Goal: Task Accomplishment & Management: Manage account settings

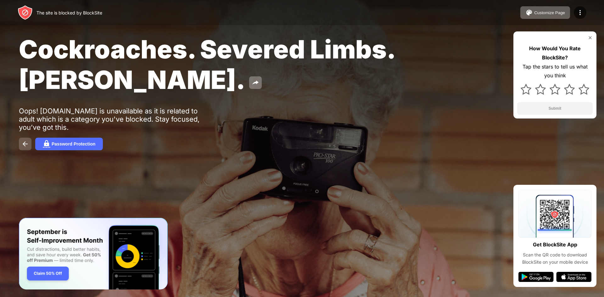
click at [25, 140] on button at bounding box center [25, 144] width 13 height 13
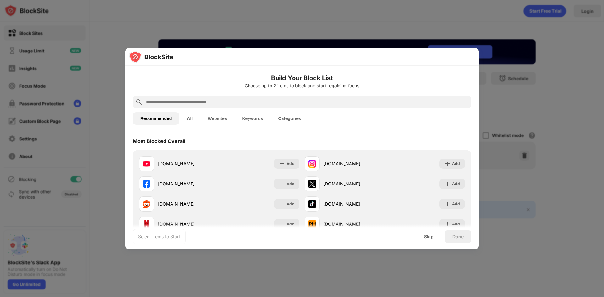
click at [210, 49] on div at bounding box center [302, 57] width 354 height 18
click at [206, 29] on div at bounding box center [302, 148] width 604 height 297
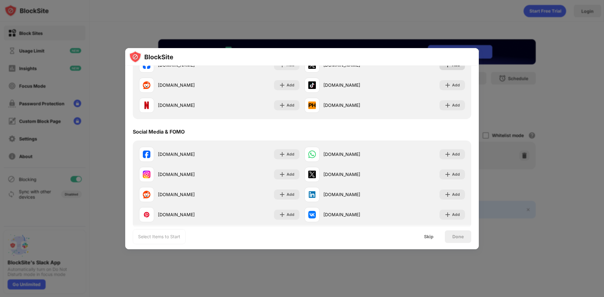
scroll to position [126, 0]
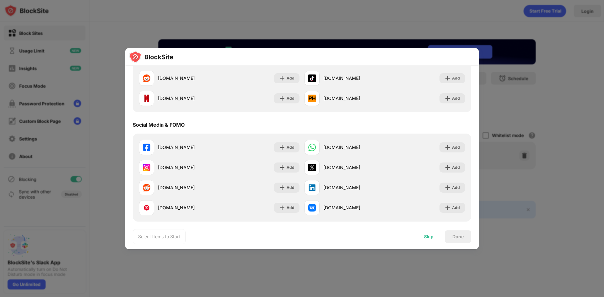
click at [431, 238] on div "Skip" at bounding box center [428, 236] width 9 height 5
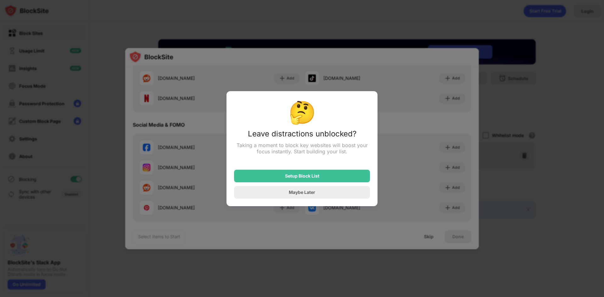
click at [298, 186] on div "Setup Block List Maybe Later" at bounding box center [302, 180] width 136 height 36
click at [298, 190] on div "Maybe Later" at bounding box center [302, 192] width 136 height 13
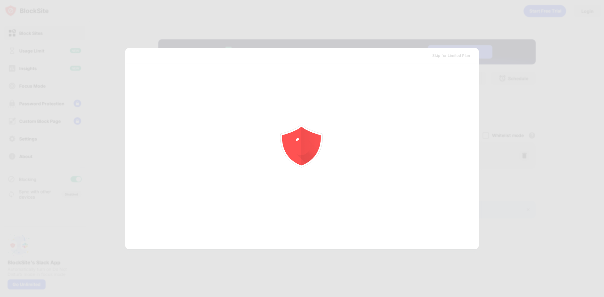
scroll to position [0, 0]
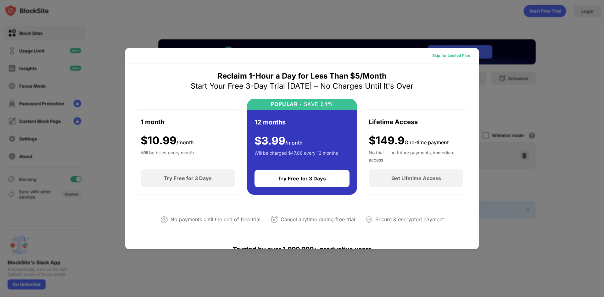
click at [454, 54] on div "Skip for Limited Plan" at bounding box center [451, 56] width 38 height 6
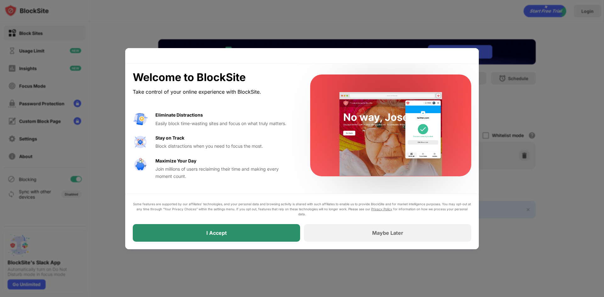
click at [288, 228] on div "I Accept" at bounding box center [216, 233] width 167 height 18
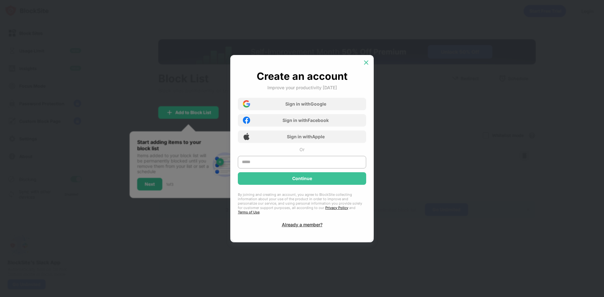
click at [368, 63] on img at bounding box center [366, 62] width 6 height 6
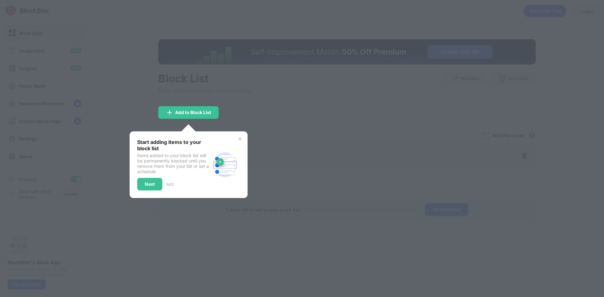
click at [179, 99] on div at bounding box center [302, 148] width 604 height 297
click at [241, 140] on img at bounding box center [240, 139] width 5 height 5
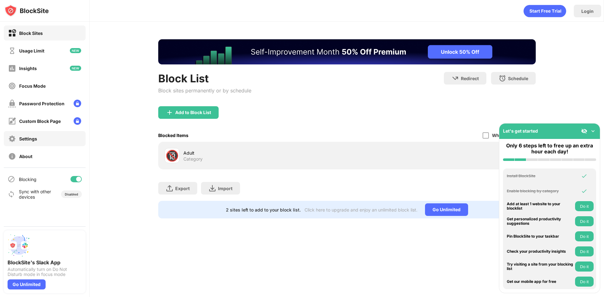
click at [38, 133] on div "Settings" at bounding box center [45, 138] width 82 height 15
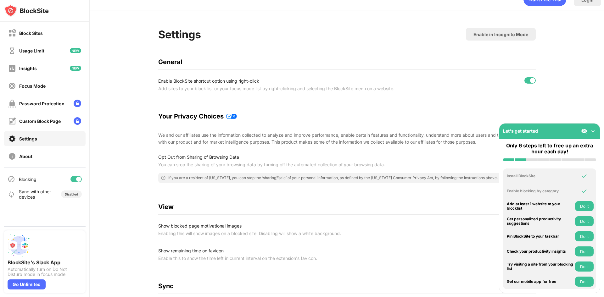
scroll to position [31, 0]
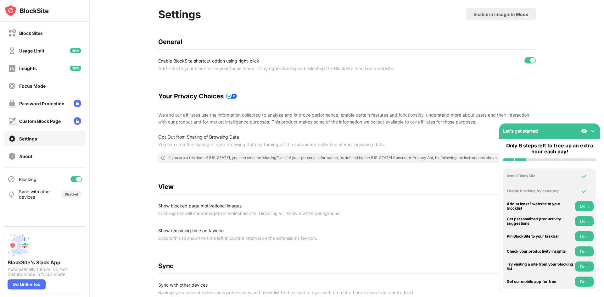
click at [592, 128] on img at bounding box center [593, 131] width 6 height 6
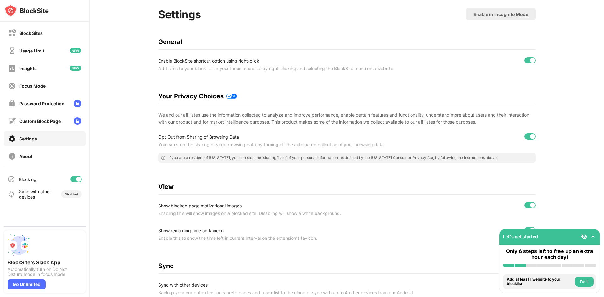
click at [593, 237] on img at bounding box center [593, 237] width 6 height 6
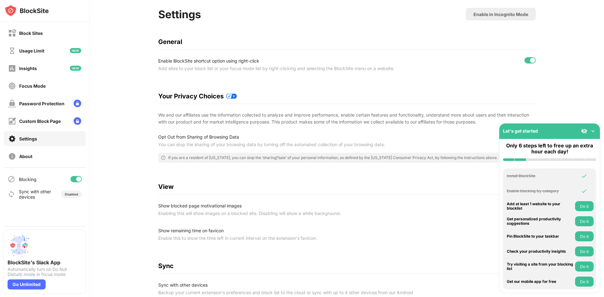
click at [593, 128] on img at bounding box center [593, 131] width 6 height 6
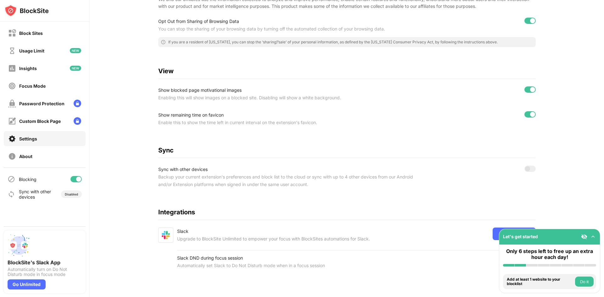
scroll to position [152, 0]
click at [76, 181] on div at bounding box center [78, 179] width 5 height 5
